Goal: Check status

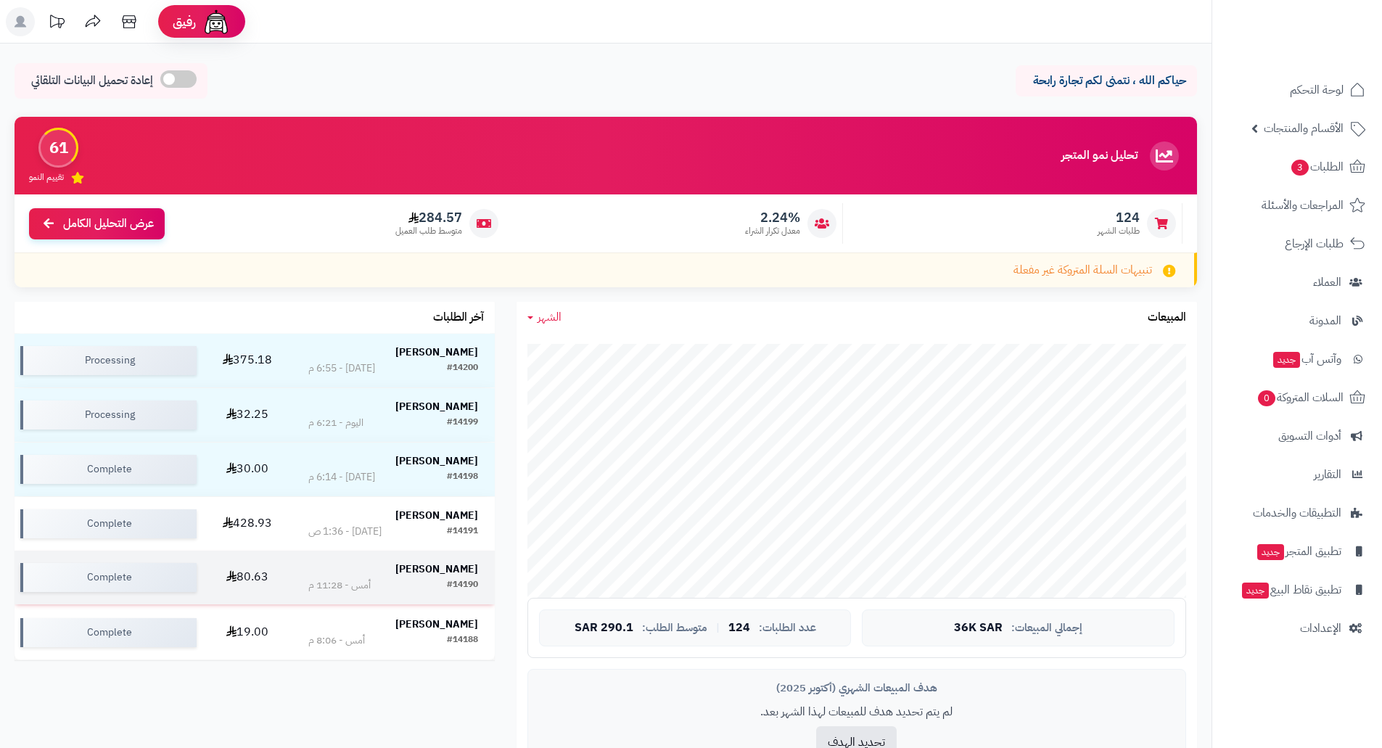
click at [257, 578] on td "80.63" at bounding box center [247, 577] width 90 height 54
